Goal: Navigation & Orientation: Find specific page/section

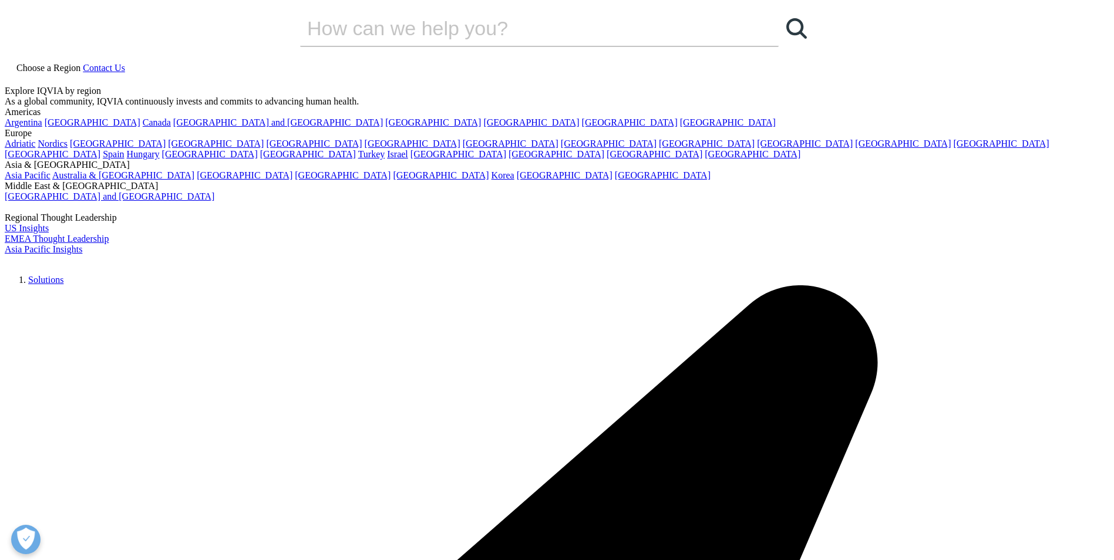
click at [83, 63] on link "Choose a Region" at bounding box center [44, 68] width 78 height 10
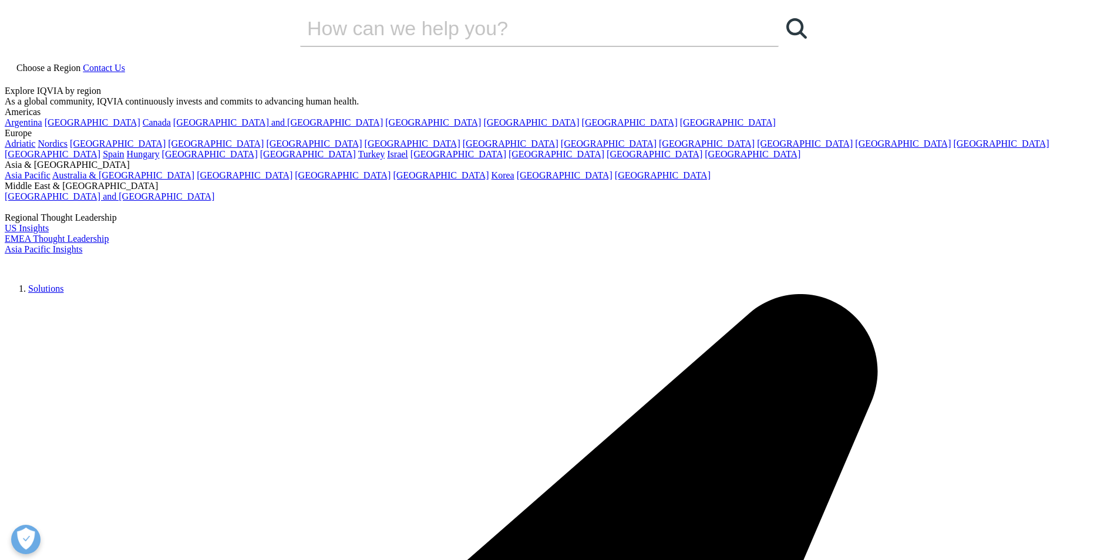
click at [80, 63] on span "Choose a Region" at bounding box center [48, 68] width 64 height 10
click at [83, 63] on link "Choose a Region" at bounding box center [44, 68] width 78 height 10
click at [390, 180] on link "[GEOGRAPHIC_DATA]" at bounding box center [343, 175] width 96 height 10
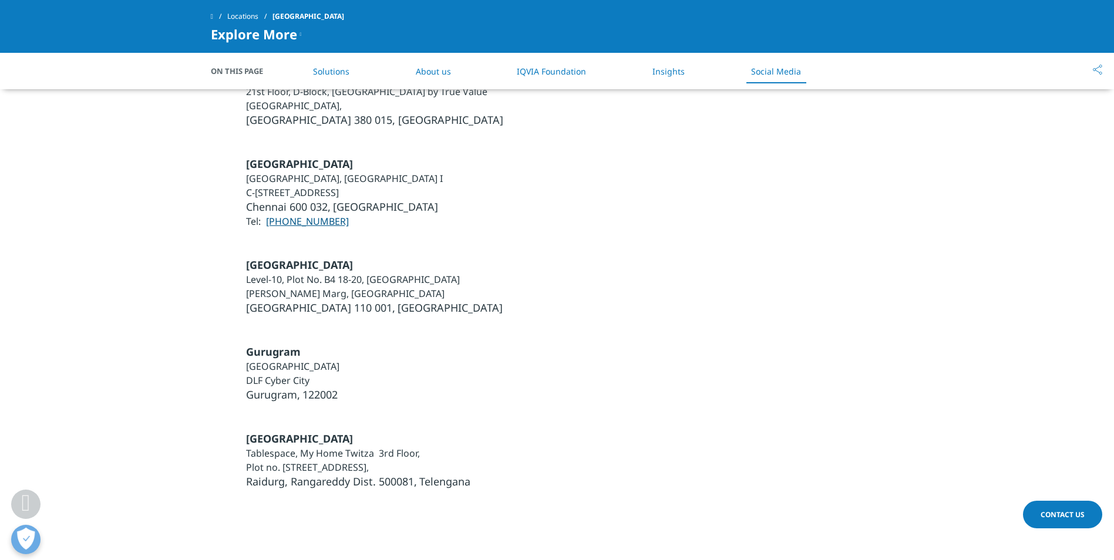
scroll to position [3268, 0]
